Goal: Check status

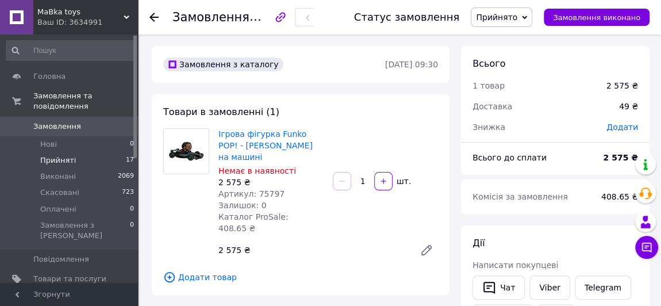
click at [68, 155] on span "Прийняті" at bounding box center [58, 160] width 36 height 10
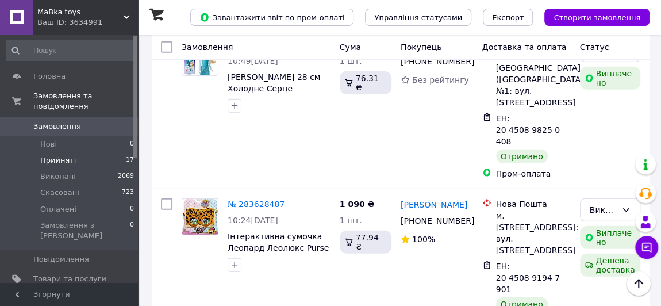
scroll to position [1410, 0]
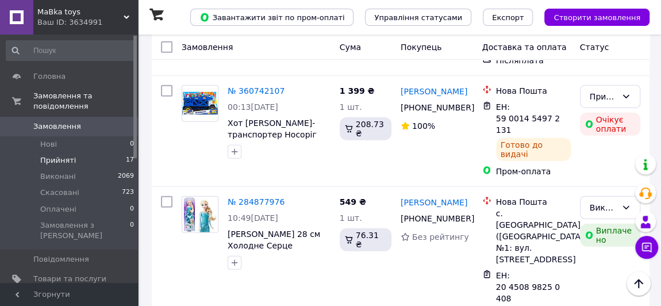
click at [94, 155] on li "Прийняті 17" at bounding box center [70, 160] width 141 height 16
click at [91, 168] on li "Виконані 2069" at bounding box center [70, 176] width 141 height 16
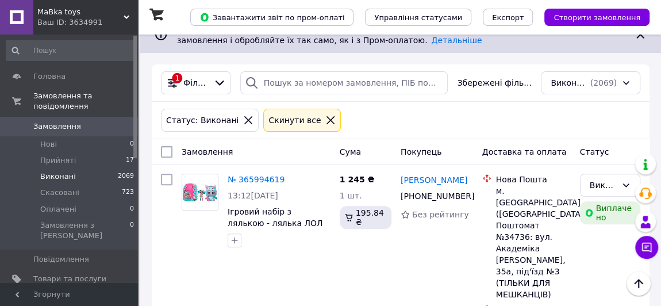
scroll to position [104, 0]
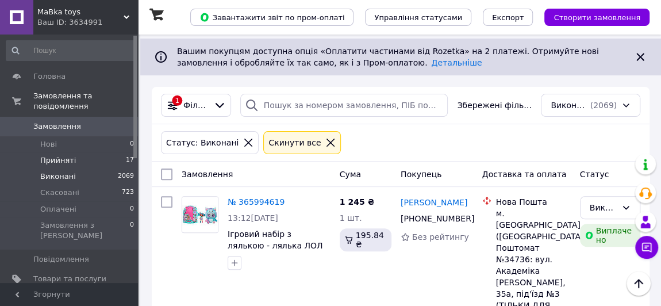
click at [126, 155] on span "17" at bounding box center [130, 160] width 8 height 10
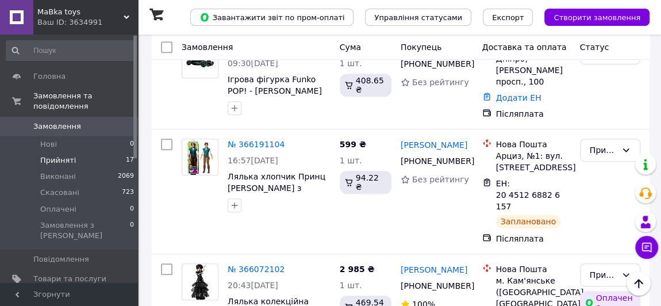
scroll to position [261, 0]
